Goal: Information Seeking & Learning: Find specific fact

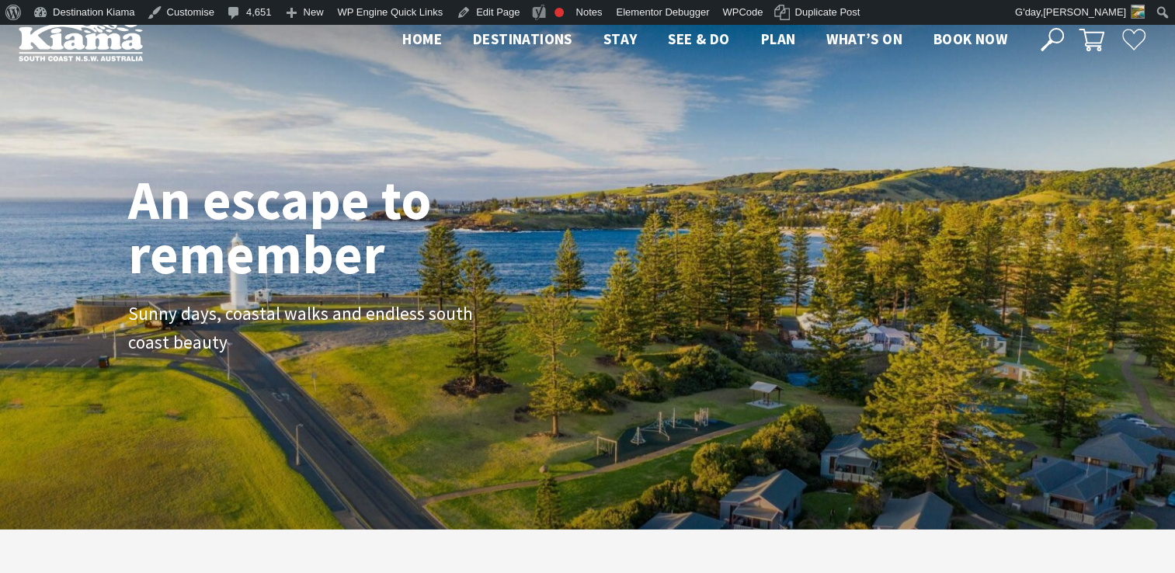
scroll to position [251, 1187]
click at [1048, 35] on use at bounding box center [1052, 39] width 23 height 23
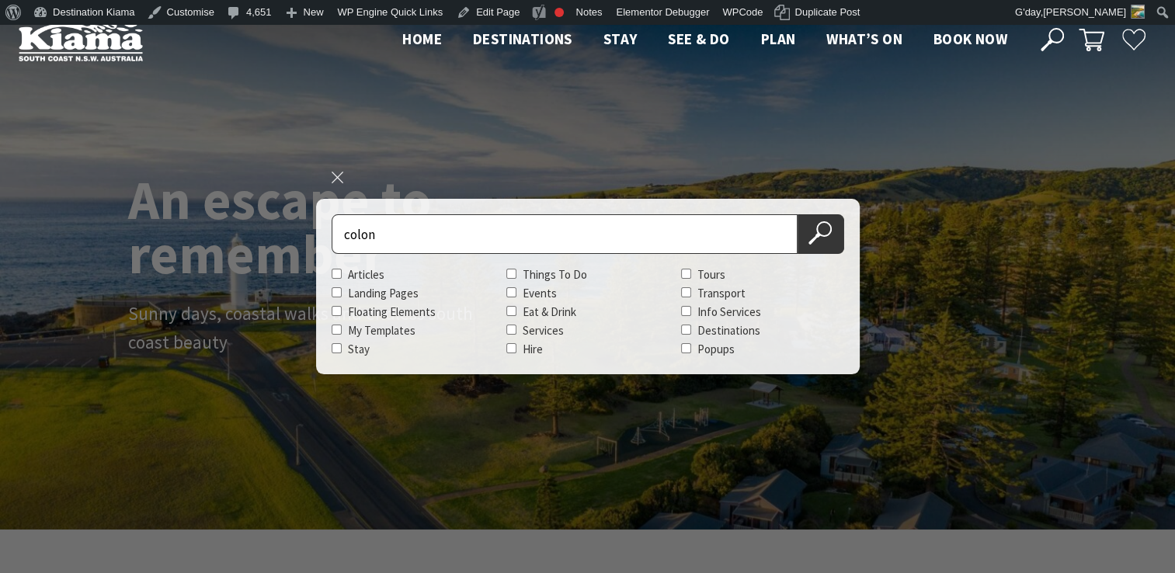
type input "colon"
click at [797, 214] on button "Search Now" at bounding box center [820, 234] width 47 height 40
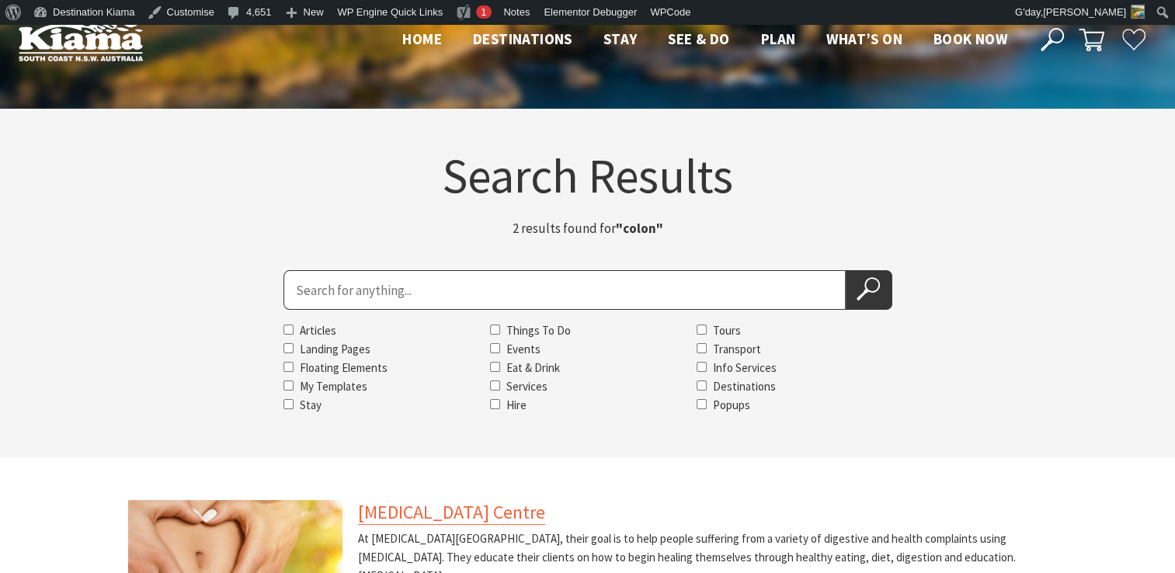
click at [460, 514] on link "[MEDICAL_DATA] Centre" at bounding box center [451, 512] width 187 height 25
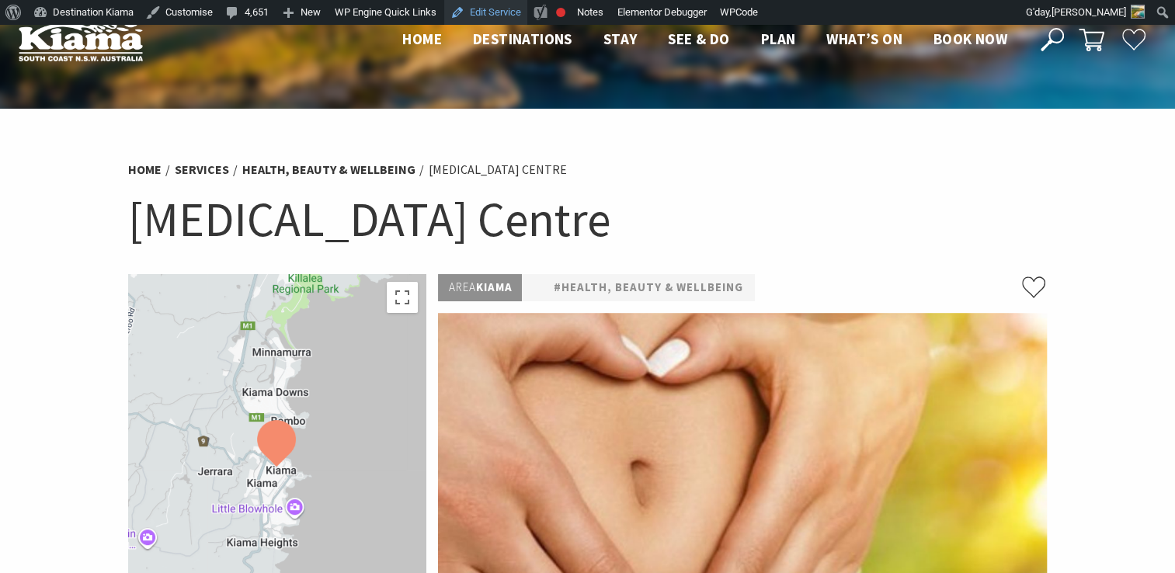
click at [488, 10] on link "Edit Service" at bounding box center [485, 12] width 83 height 25
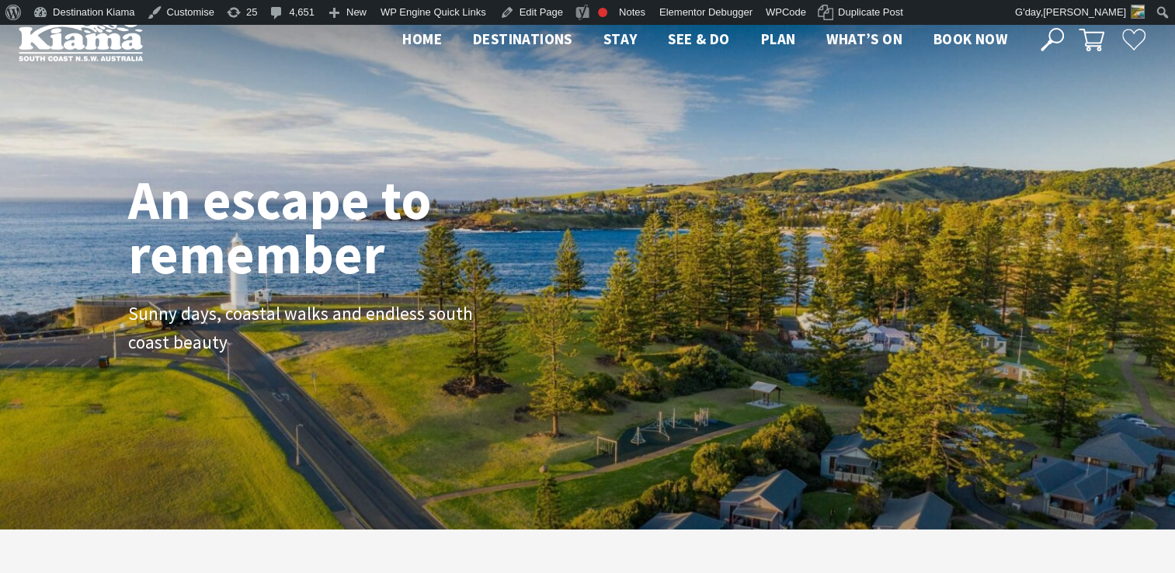
scroll to position [251, 1187]
click at [1051, 33] on icon at bounding box center [1052, 39] width 23 height 23
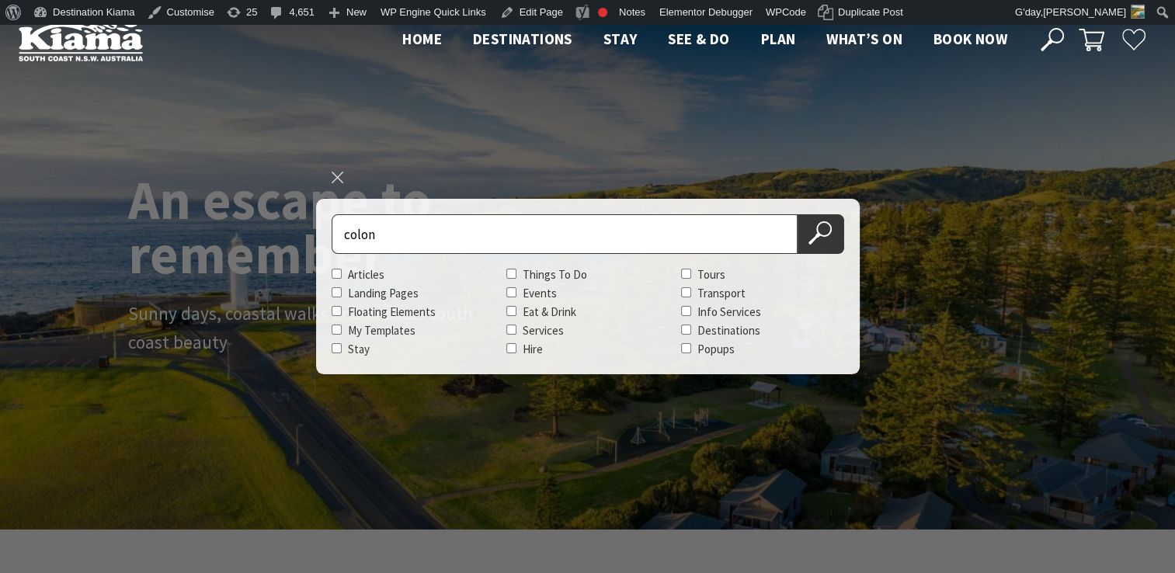
type input "colon"
click at [797, 214] on button "Search Now" at bounding box center [820, 234] width 47 height 40
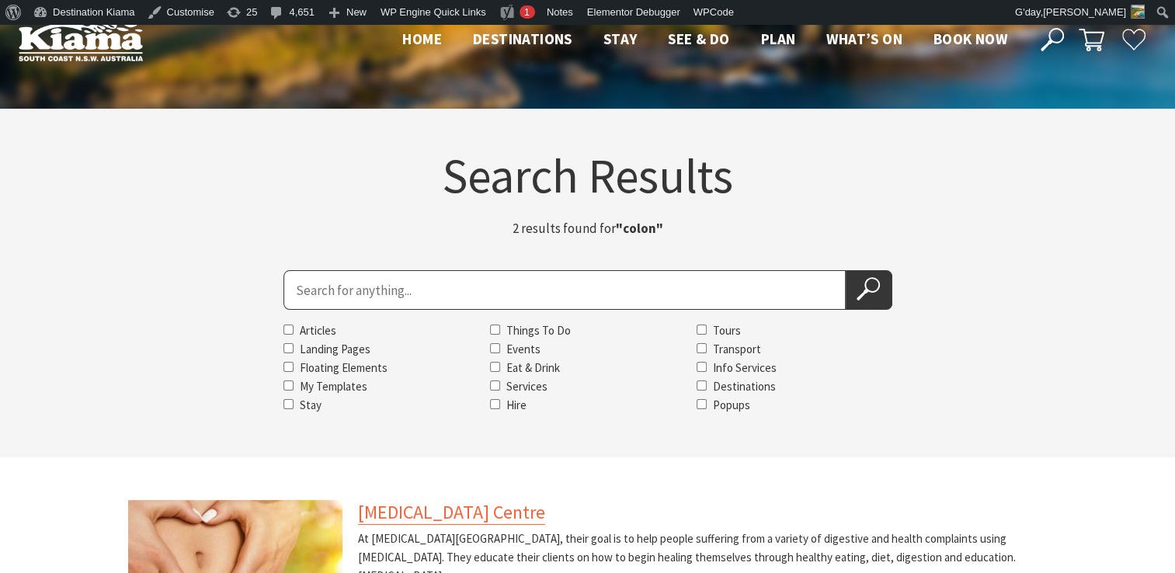
click at [480, 508] on link "[MEDICAL_DATA] Centre" at bounding box center [451, 512] width 187 height 25
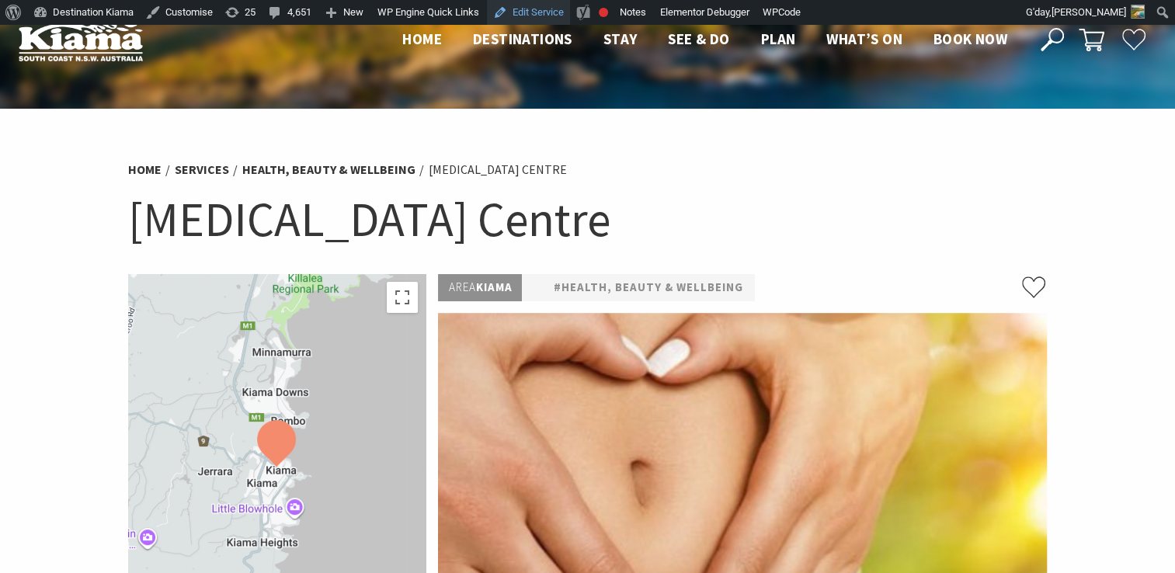
click at [540, 9] on link "Edit Service" at bounding box center [528, 12] width 83 height 25
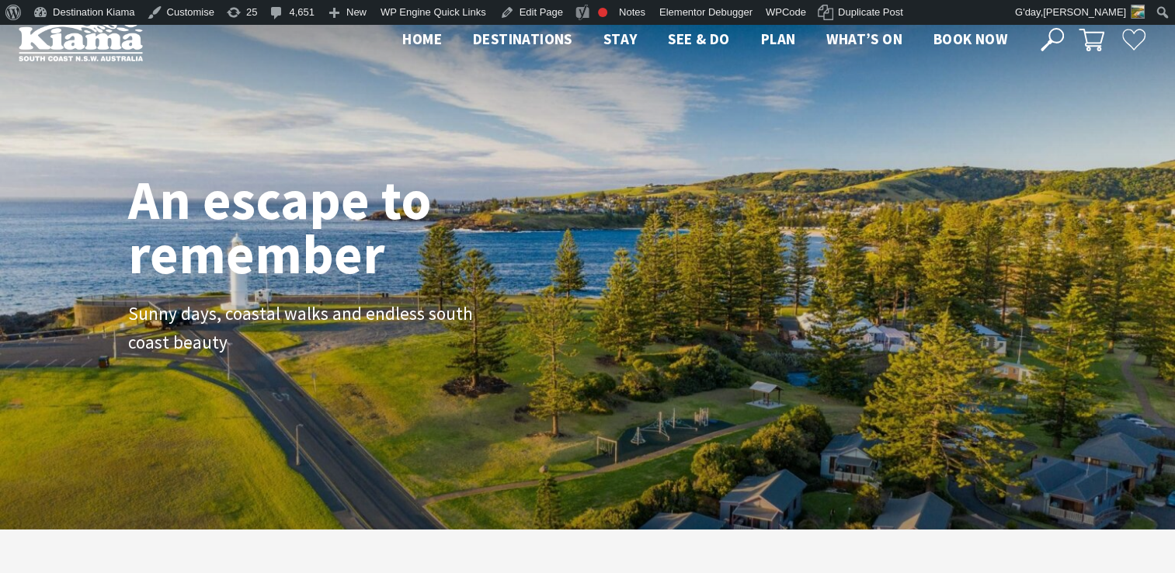
scroll to position [251, 1187]
click at [1053, 31] on icon at bounding box center [1052, 39] width 23 height 23
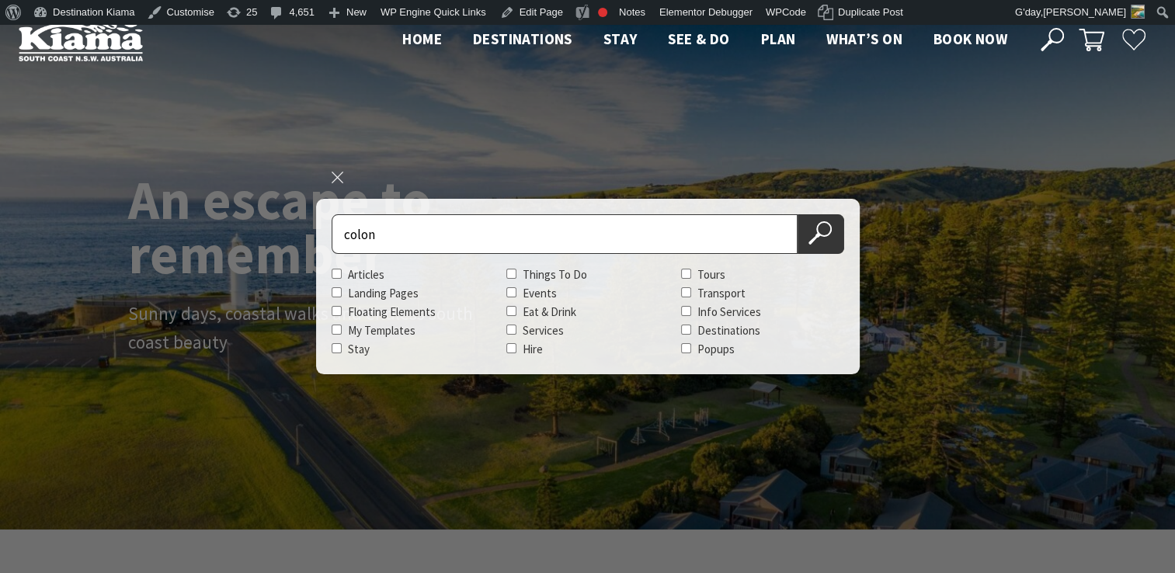
type input "colon"
click at [797, 214] on button "Search Now" at bounding box center [820, 234] width 47 height 40
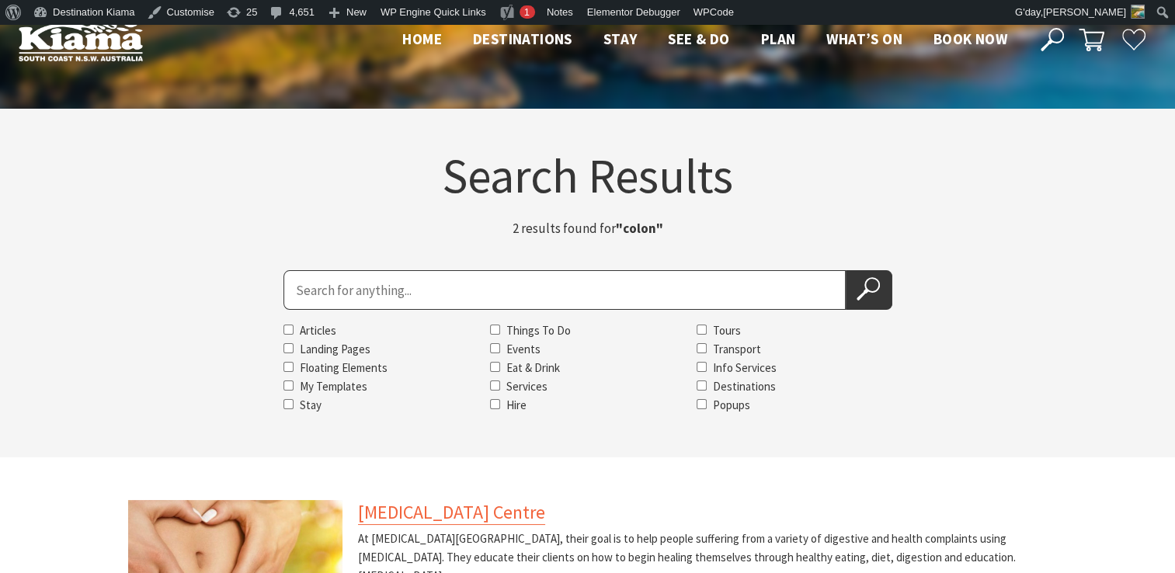
click at [444, 510] on link "[MEDICAL_DATA] Centre" at bounding box center [451, 512] width 187 height 25
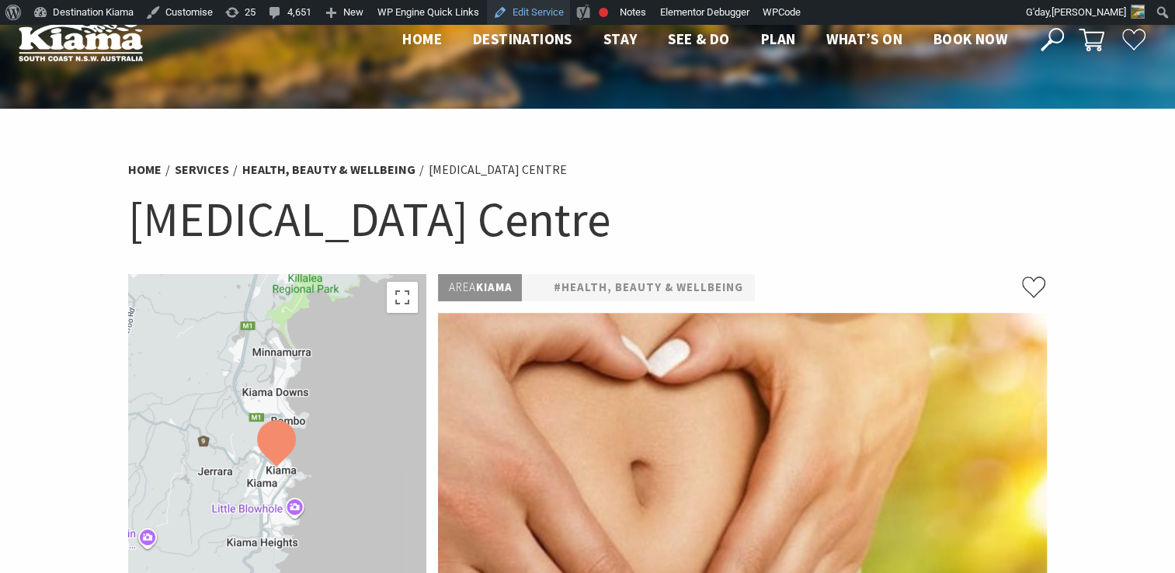
click at [534, 14] on link "Edit Service" at bounding box center [528, 12] width 83 height 25
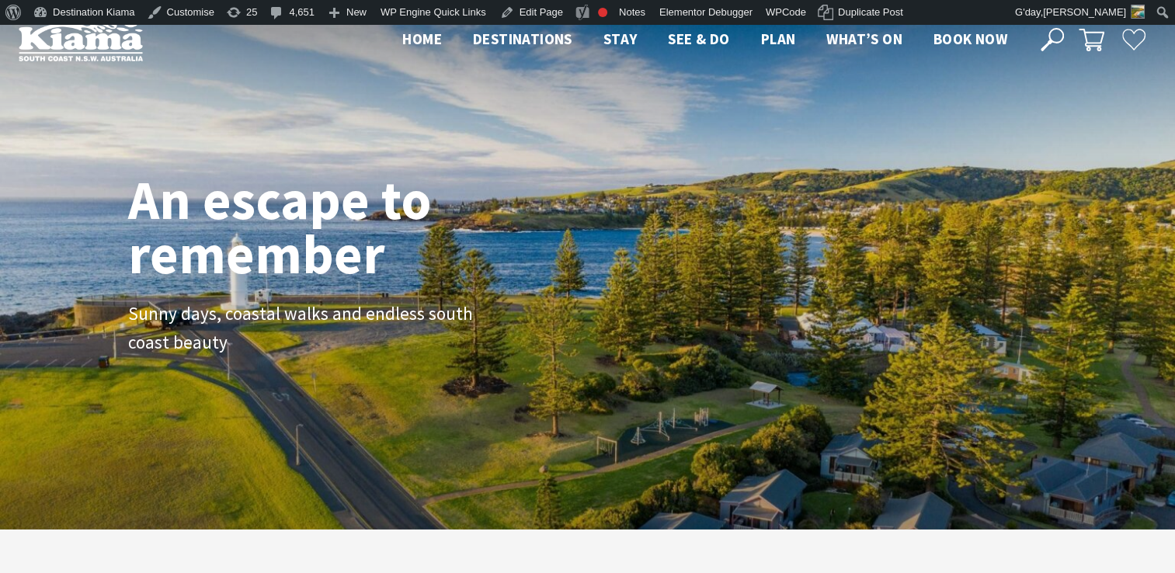
scroll to position [24, 1187]
click at [1056, 36] on icon at bounding box center [1052, 39] width 23 height 23
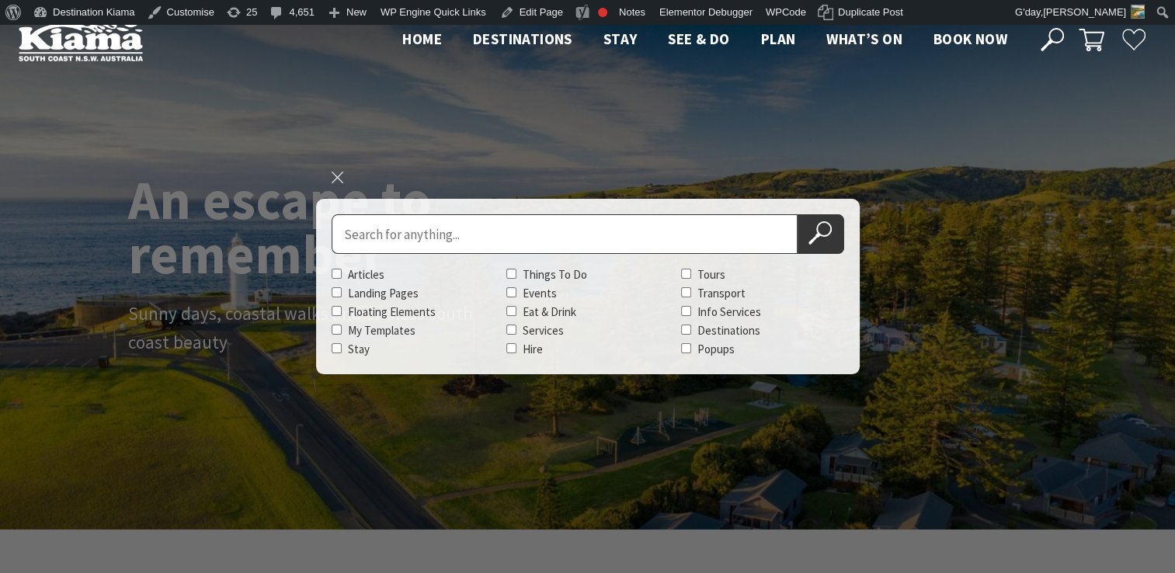
scroll to position [263, 1187]
type input "colon"
click at [797, 214] on button "Search Now" at bounding box center [820, 234] width 47 height 40
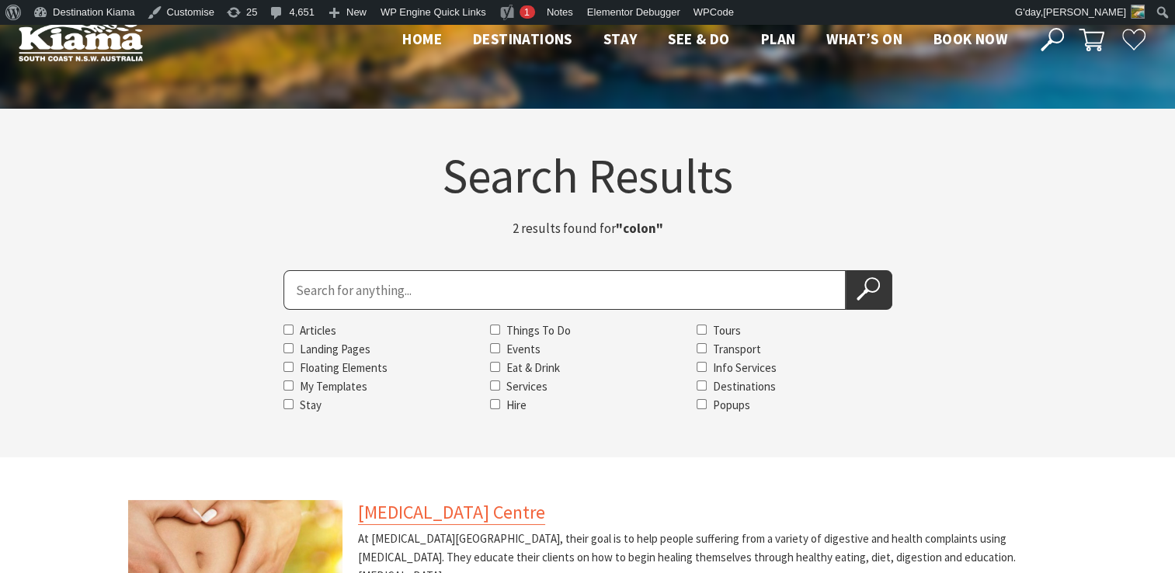
click at [443, 513] on link "[MEDICAL_DATA] Centre" at bounding box center [451, 512] width 187 height 25
